Goal: Information Seeking & Learning: Learn about a topic

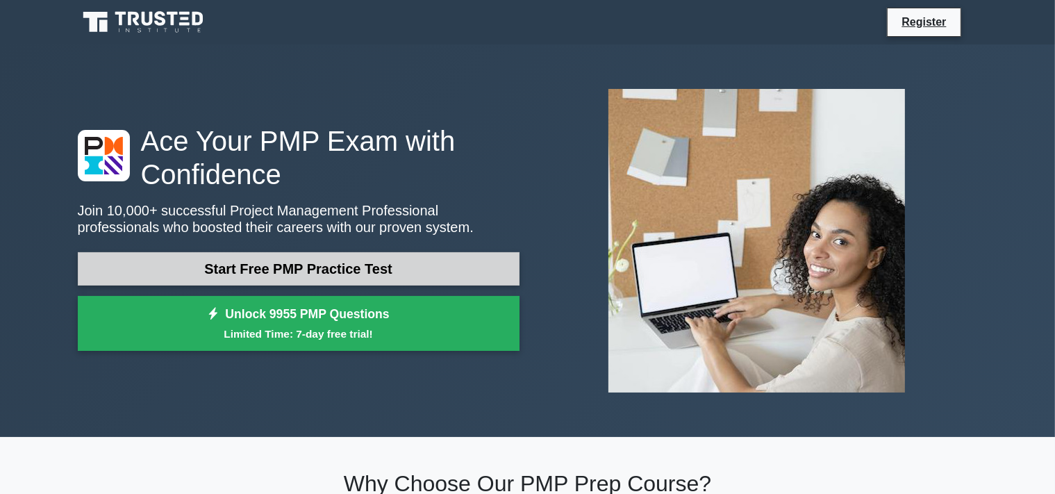
click at [306, 272] on link "Start Free PMP Practice Test" at bounding box center [299, 268] width 442 height 33
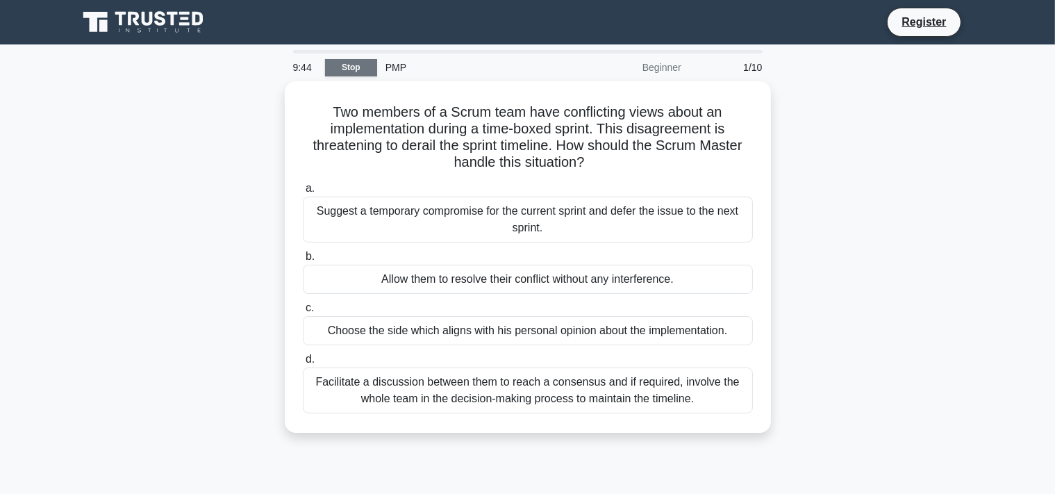
click at [353, 71] on link "Stop" at bounding box center [351, 67] width 52 height 17
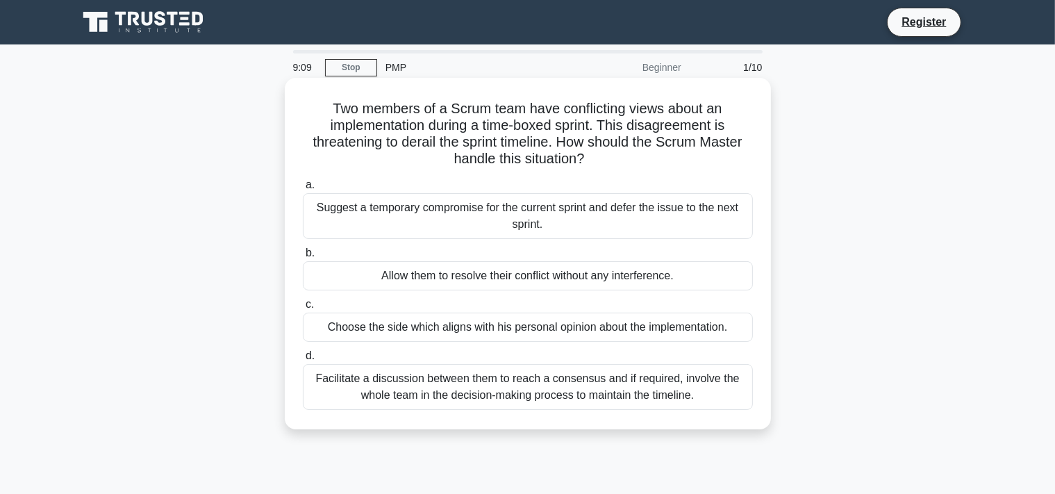
click at [642, 280] on div "Allow them to resolve their conflict without any interference." at bounding box center [528, 275] width 450 height 29
click at [303, 258] on input "b. Allow them to resolve their conflict without any interference." at bounding box center [303, 253] width 0 height 9
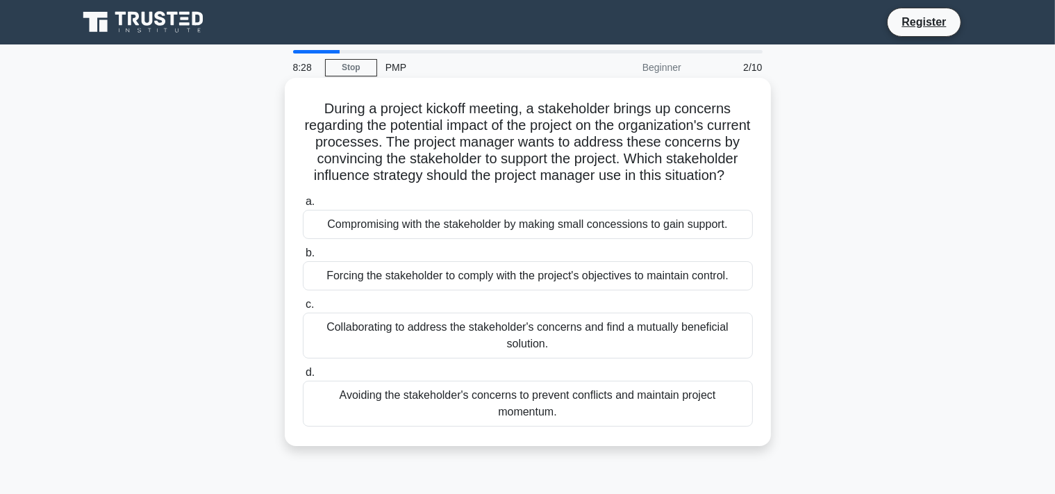
click at [418, 336] on div "Collaborating to address the stakeholder's concerns and find a mutually benefic…" at bounding box center [528, 336] width 450 height 46
click at [303, 309] on input "c. Collaborating to address the stakeholder's concerns and find a mutually bene…" at bounding box center [303, 304] width 0 height 9
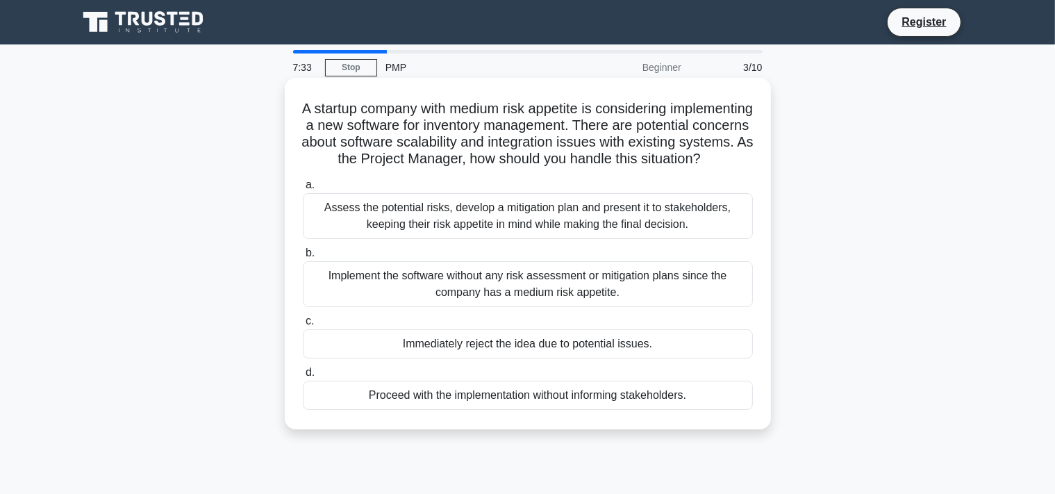
click at [456, 237] on div "Assess the potential risks, develop a mitigation plan and present it to stakeho…" at bounding box center [528, 216] width 450 height 46
click at [303, 190] on input "a. Assess the potential risks, develop a mitigation plan and present it to stak…" at bounding box center [303, 185] width 0 height 9
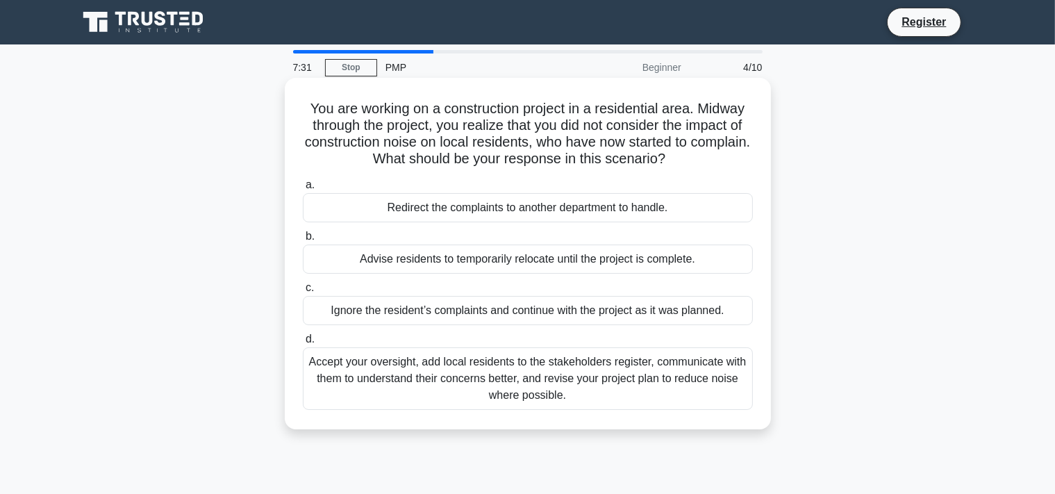
click at [477, 377] on div "Accept your oversight, add local residents to the stakeholders register, commun…" at bounding box center [528, 378] width 450 height 63
click at [303, 344] on input "d. Accept your oversight, add local residents to the stakeholders register, com…" at bounding box center [303, 339] width 0 height 9
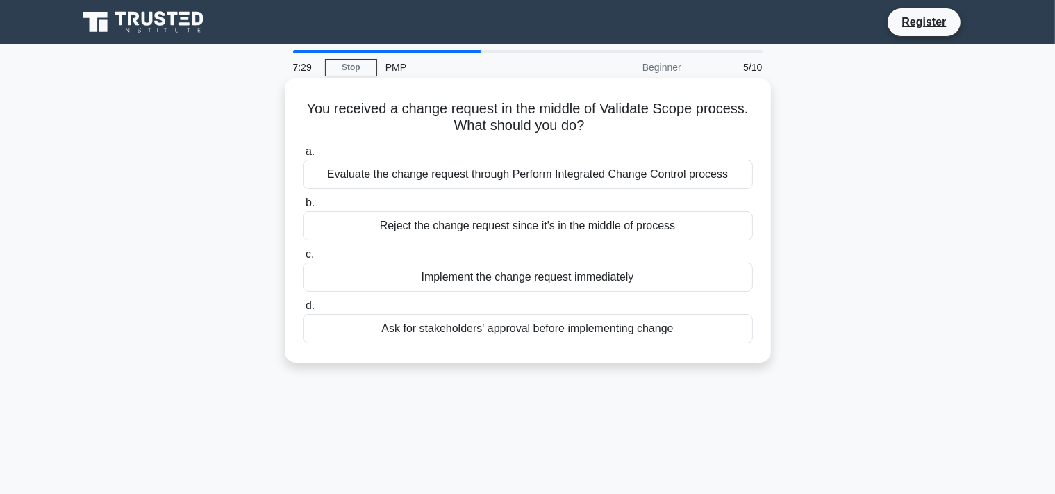
click at [477, 283] on div "Implement the change request immediately" at bounding box center [528, 277] width 450 height 29
click at [303, 259] on input "c. Implement the change request immediately" at bounding box center [303, 254] width 0 height 9
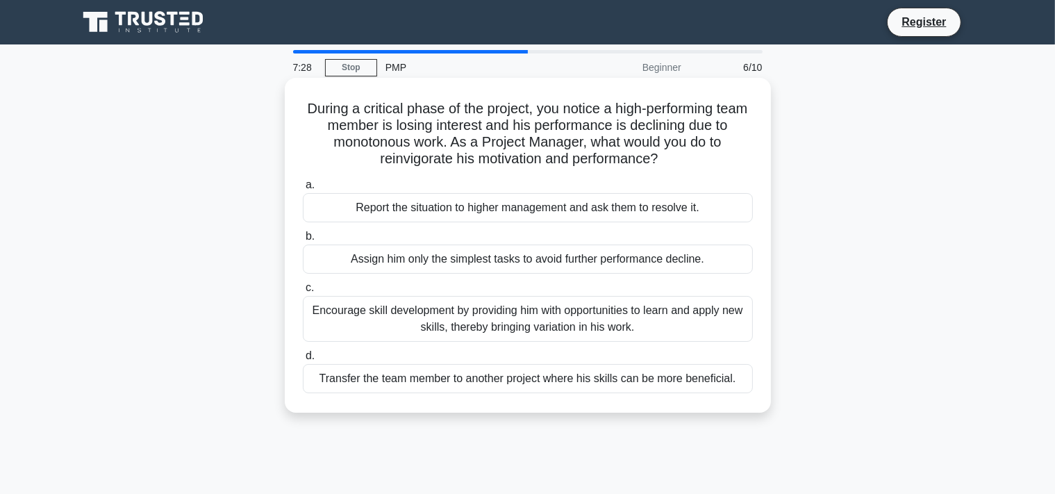
click at [445, 212] on div "Report the situation to higher management and ask them to resolve it." at bounding box center [528, 207] width 450 height 29
click at [303, 190] on input "a. Report the situation to higher management and ask them to resolve it." at bounding box center [303, 185] width 0 height 9
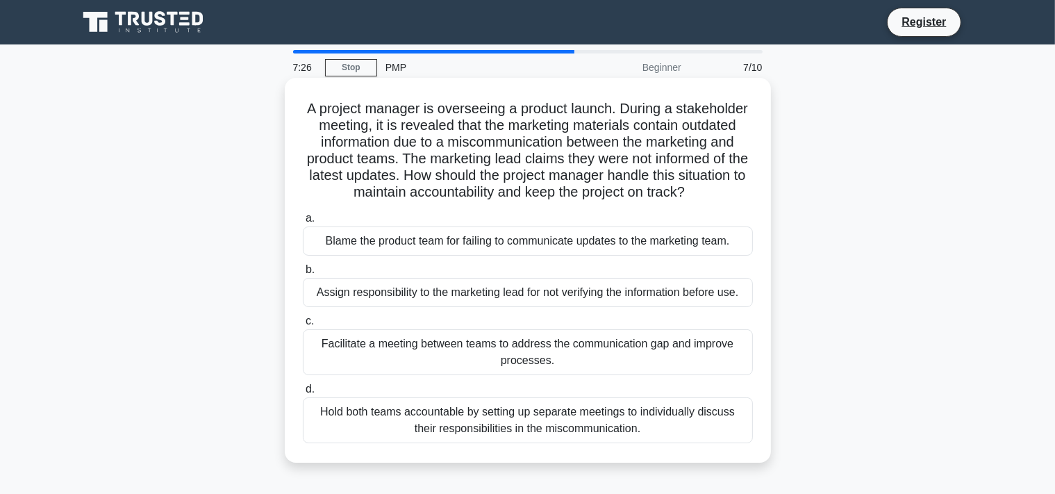
click at [594, 360] on div "Facilitate a meeting between teams to address the communication gap and improve…" at bounding box center [528, 352] width 450 height 46
click at [513, 359] on div "Facilitate a meeting between teams to address the communication gap and improve…" at bounding box center [528, 352] width 450 height 46
click at [303, 326] on input "c. Facilitate a meeting between teams to address the communication gap and impr…" at bounding box center [303, 321] width 0 height 9
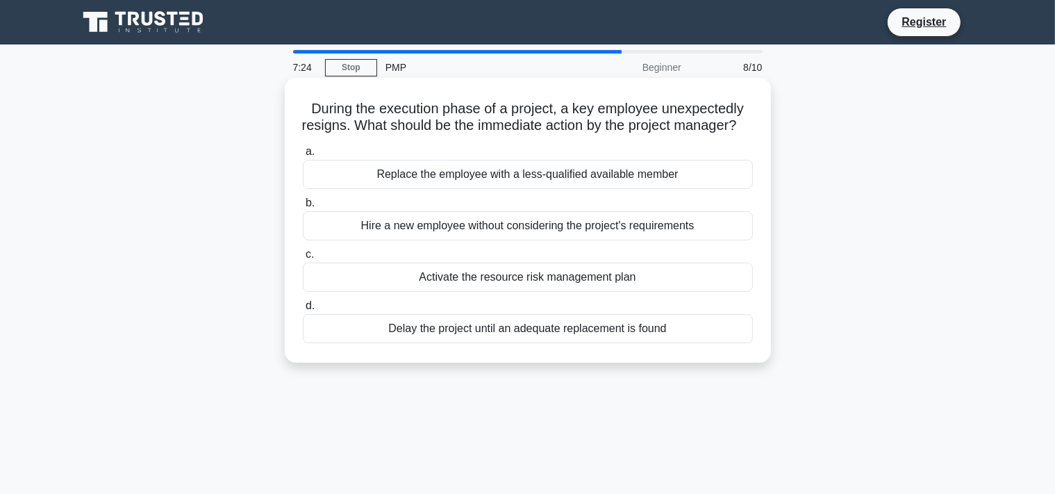
click at [461, 292] on div "Activate the resource risk management plan" at bounding box center [528, 277] width 450 height 29
click at [303, 259] on input "c. Activate the resource risk management plan" at bounding box center [303, 254] width 0 height 9
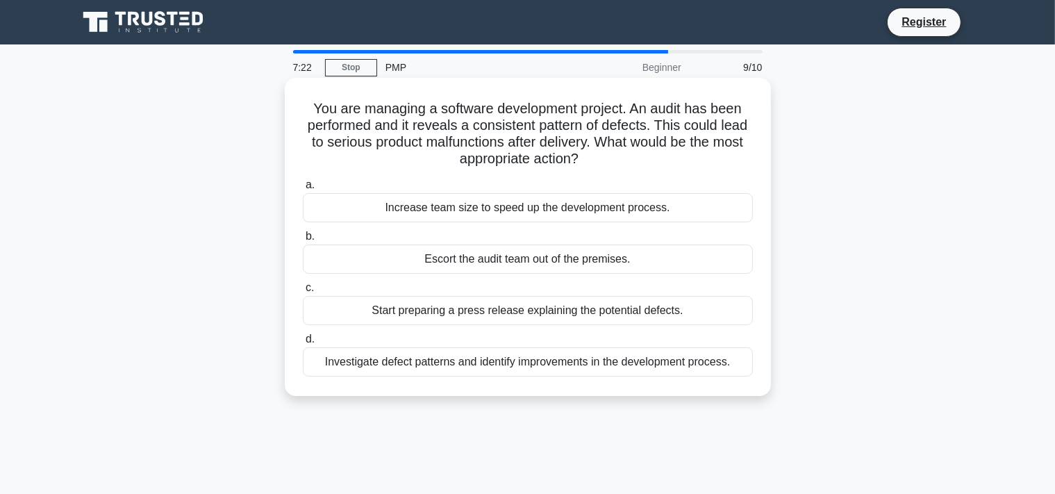
click at [438, 208] on div "Increase team size to speed up the development process." at bounding box center [528, 207] width 450 height 29
click at [303, 190] on input "a. Increase team size to speed up the development process." at bounding box center [303, 185] width 0 height 9
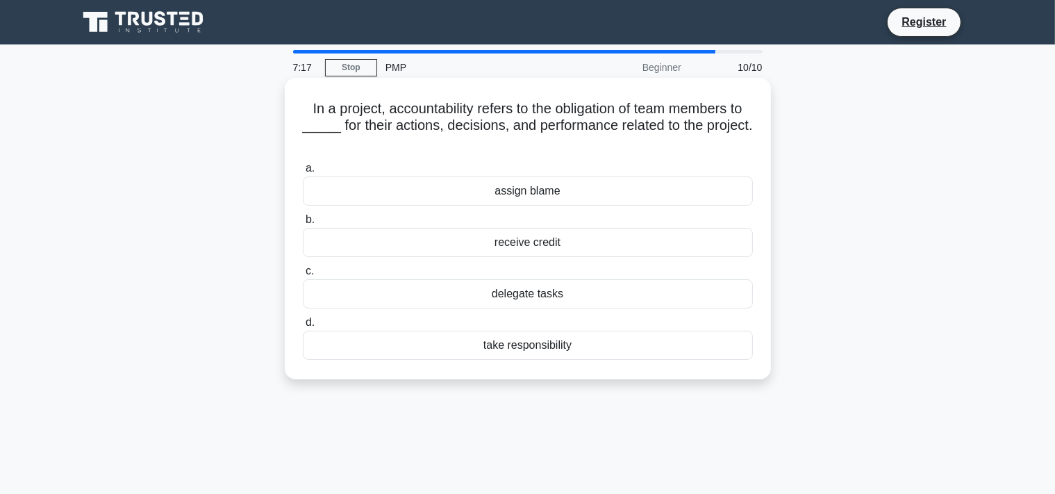
click at [532, 349] on div "take responsibility" at bounding box center [528, 345] width 450 height 29
click at [303, 327] on input "d. take responsibility" at bounding box center [303, 322] width 0 height 9
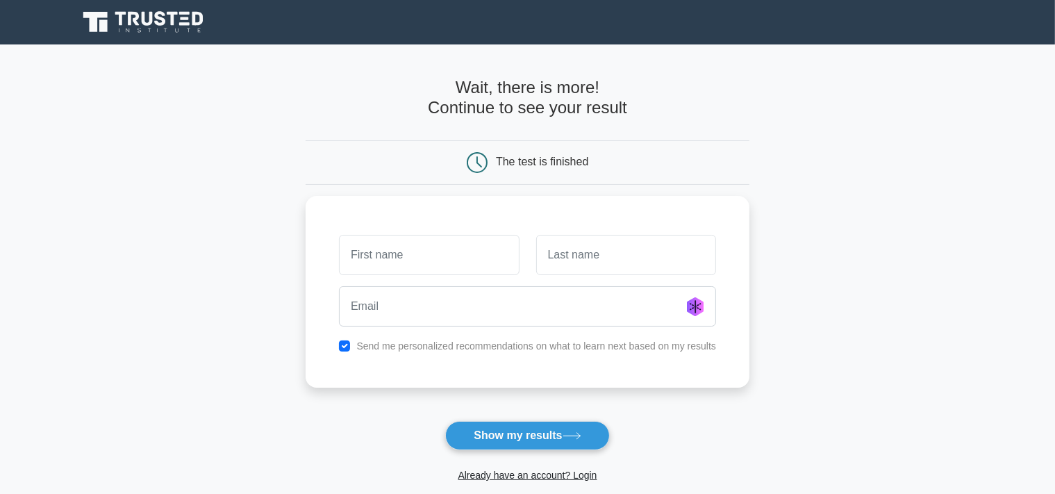
click at [121, 75] on main "Wait, there is more! Continue to see your result The test is finished and the" at bounding box center [527, 294] width 1055 height 500
click at [593, 165] on div "The test is finished" at bounding box center [528, 162] width 296 height 21
type input "ERKAN"
type input "MATARACI"
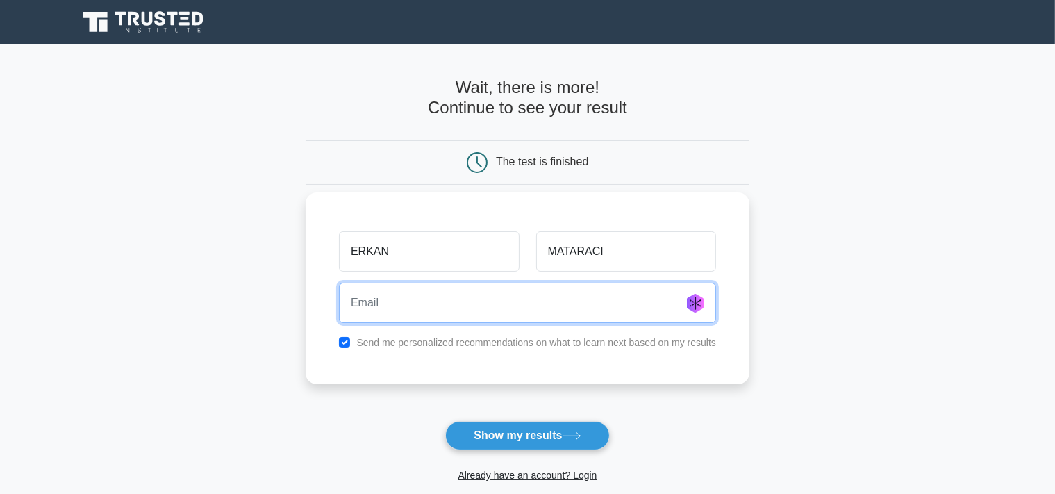
type input "M"
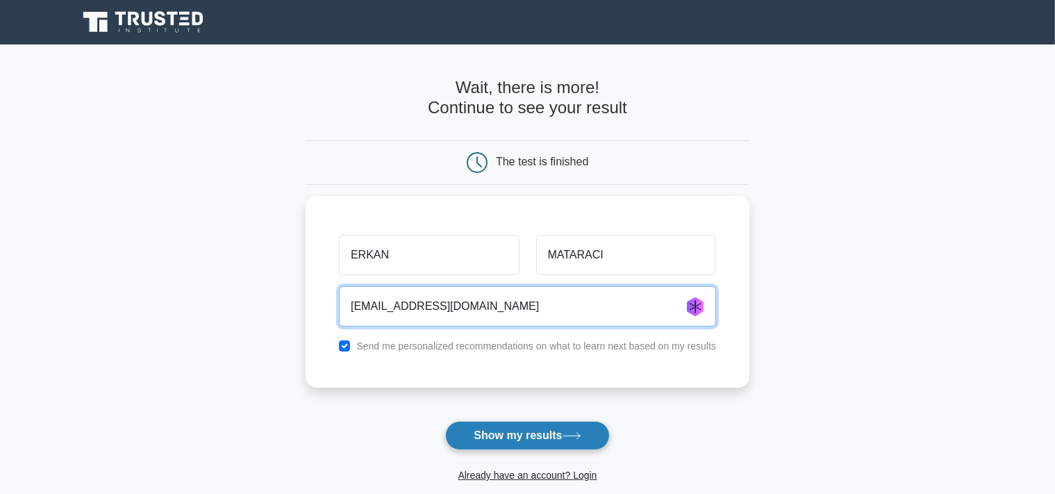
type input "matteracci@gmail.com"
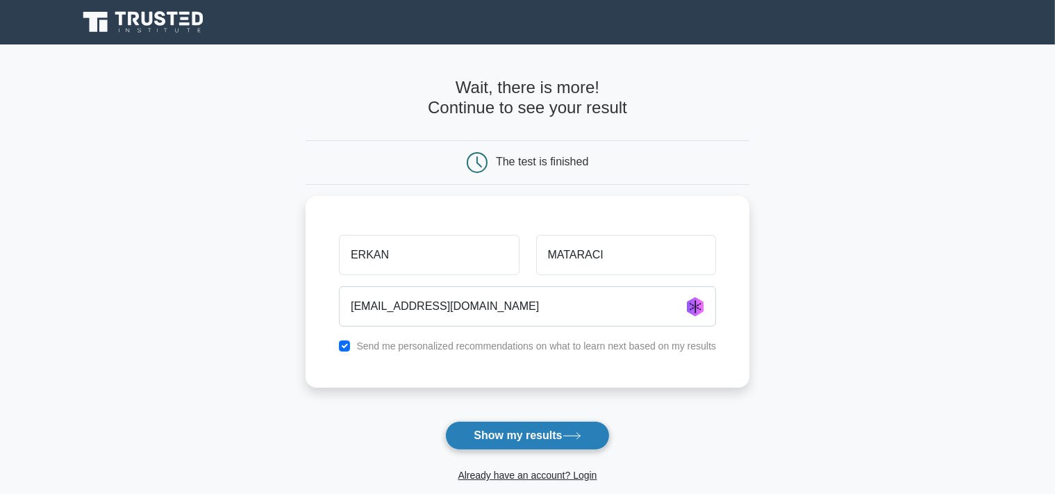
click at [526, 435] on button "Show my results" at bounding box center [527, 435] width 164 height 29
